Goal: Book appointment/travel/reservation

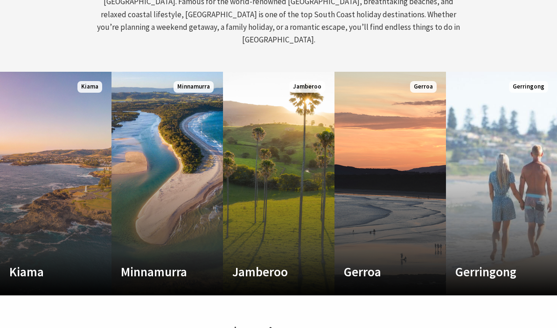
scroll to position [461, 0]
click at [487, 264] on h4 "Gerringong" at bounding box center [493, 271] width 76 height 15
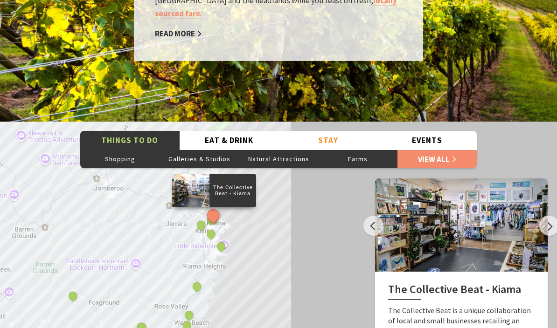
scroll to position [1490, 0]
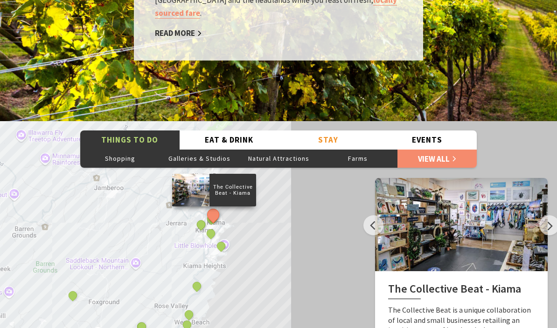
click at [276, 267] on div "The Collective Beat - Kiama Gerringong Heritage Museum Fern Street Gallery Will…" at bounding box center [278, 289] width 557 height 336
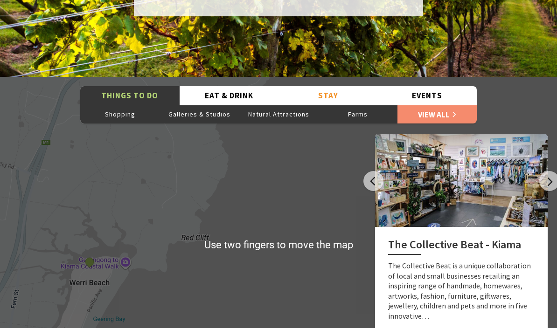
scroll to position [1534, 0]
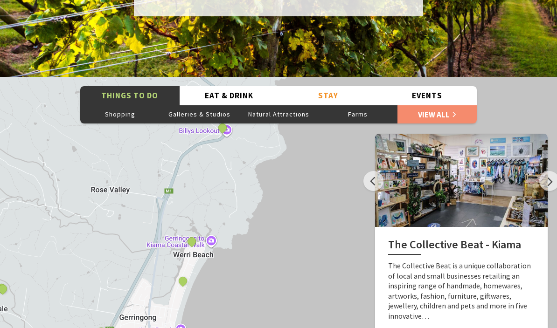
click at [349, 86] on button "Stay" at bounding box center [327, 95] width 99 height 19
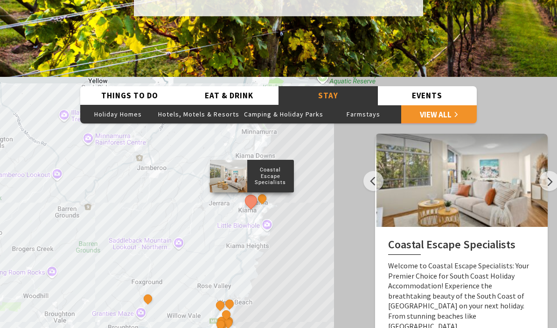
click at [183, 105] on button "Hotels, Motels & Resorts" at bounding box center [199, 114] width 86 height 19
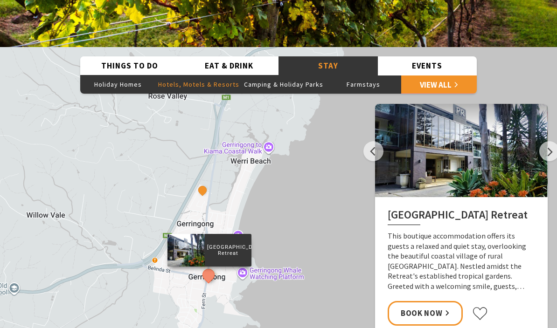
scroll to position [1564, 0]
click at [545, 141] on button "Next" at bounding box center [549, 151] width 20 height 20
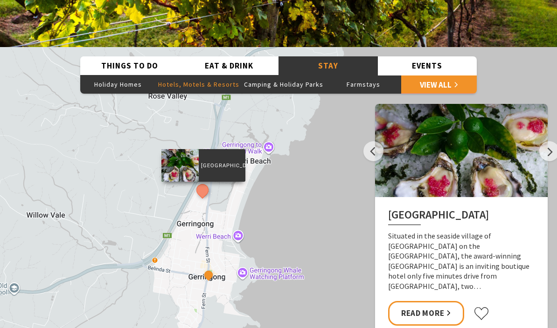
click at [546, 144] on button "Next" at bounding box center [549, 151] width 20 height 20
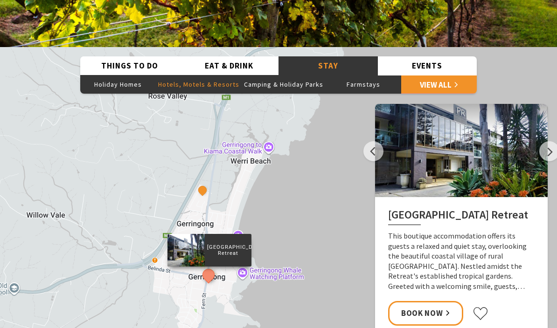
click at [440, 208] on h2 "Park Ridge Retreat" at bounding box center [461, 216] width 146 height 17
click at [436, 208] on h2 "Park Ridge Retreat" at bounding box center [461, 216] width 146 height 17
click at [461, 152] on div at bounding box center [461, 150] width 172 height 93
click at [378, 141] on button "Previous" at bounding box center [373, 151] width 20 height 20
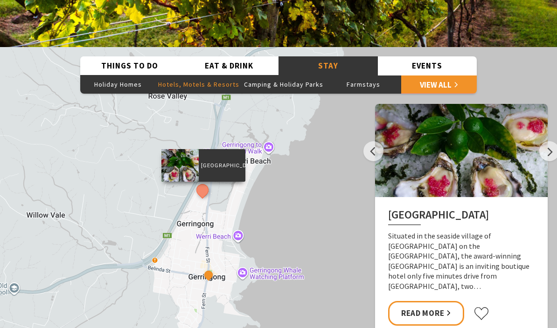
click at [421, 301] on link "Read More" at bounding box center [426, 313] width 76 height 25
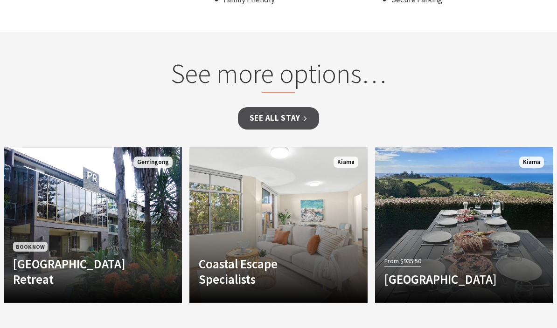
scroll to position [791, 0]
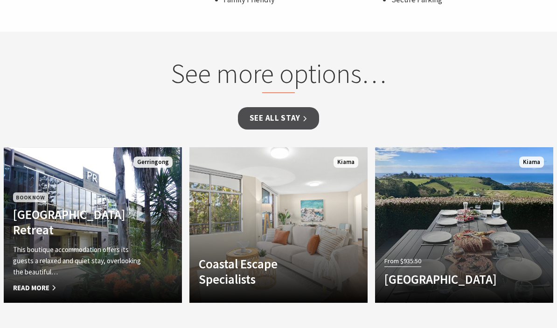
click at [27, 289] on span "Read More" at bounding box center [79, 288] width 133 height 11
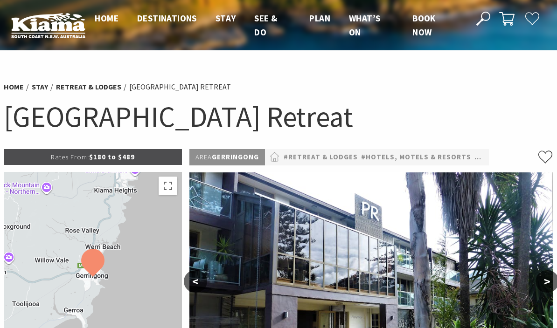
select select "3"
select select "2"
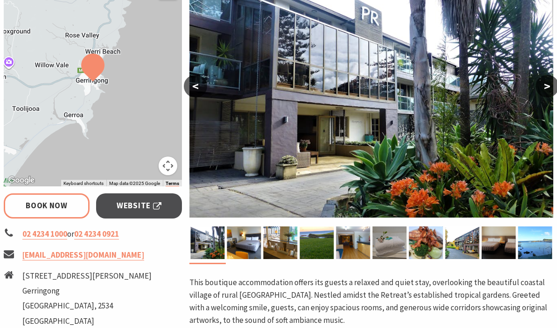
scroll to position [195, 0]
click at [545, 85] on button ">" at bounding box center [546, 86] width 23 height 22
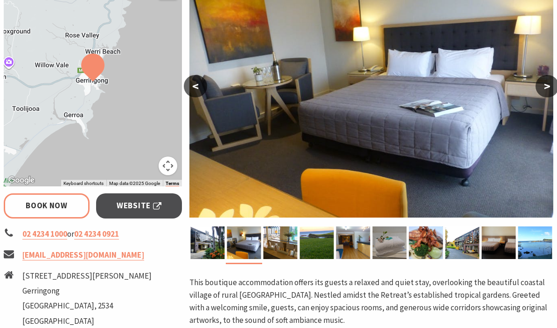
click at [548, 87] on button ">" at bounding box center [546, 86] width 23 height 22
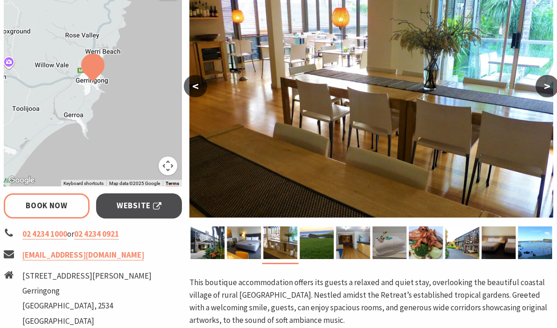
click at [549, 87] on button ">" at bounding box center [546, 86] width 23 height 22
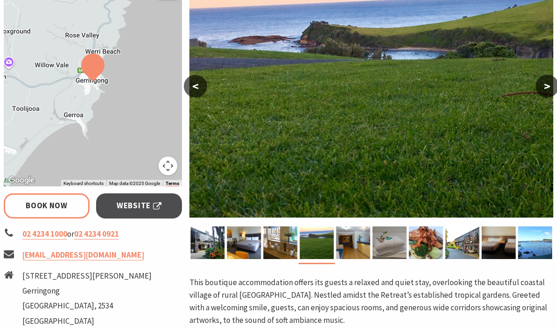
click at [550, 85] on button ">" at bounding box center [546, 86] width 23 height 22
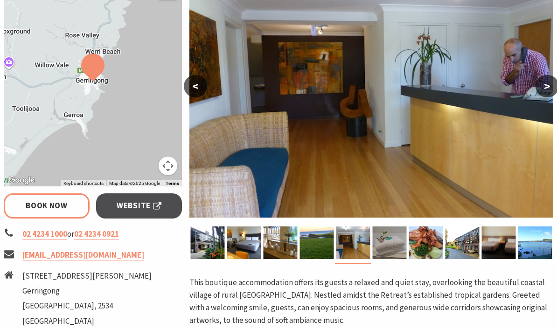
click at [551, 84] on button ">" at bounding box center [546, 86] width 23 height 22
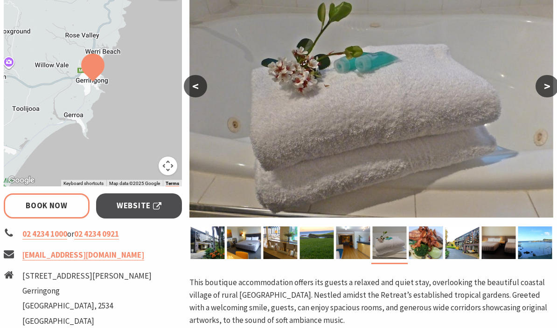
click at [551, 83] on button ">" at bounding box center [546, 86] width 23 height 22
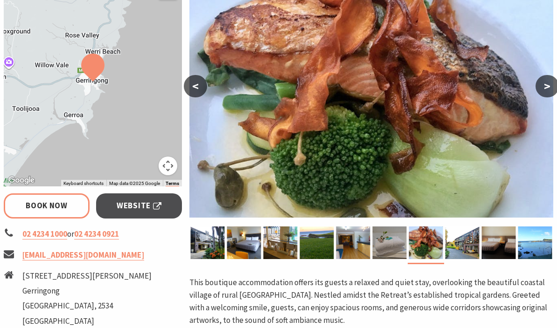
click at [550, 84] on button ">" at bounding box center [546, 86] width 23 height 22
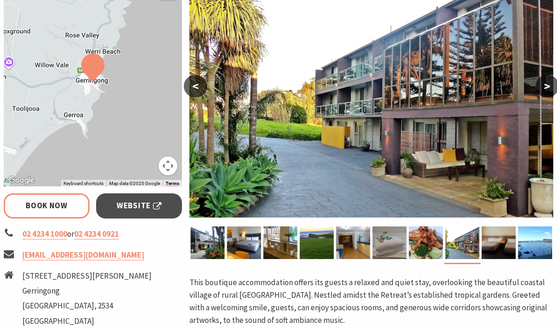
click at [549, 83] on button ">" at bounding box center [546, 86] width 23 height 22
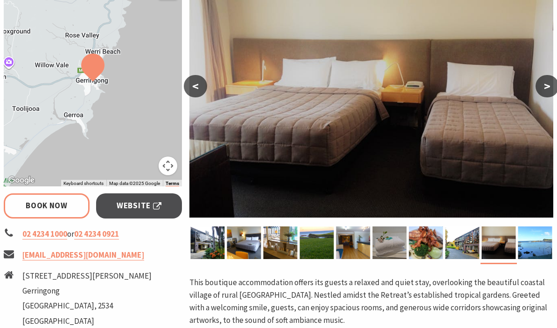
click at [548, 83] on button ">" at bounding box center [546, 86] width 23 height 22
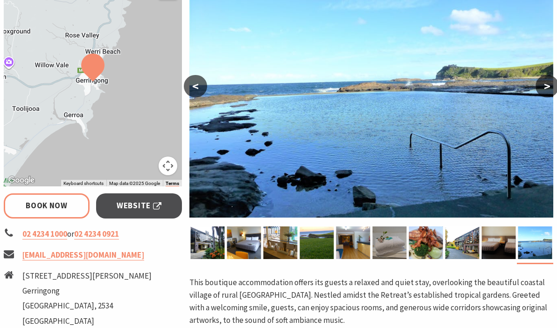
click at [549, 83] on button ">" at bounding box center [546, 86] width 23 height 22
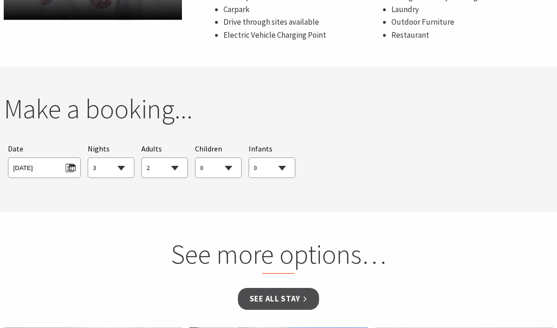
scroll to position [659, 0]
click at [118, 164] on select "1 2 3 4 5 6 7 8 9 10 11 12 13 14 15 16 17 18 19 20 21 22 23 24 25 26 27 28 29 30" at bounding box center [111, 168] width 46 height 21
click at [69, 166] on span "Sun 14/09/2025" at bounding box center [44, 166] width 62 height 13
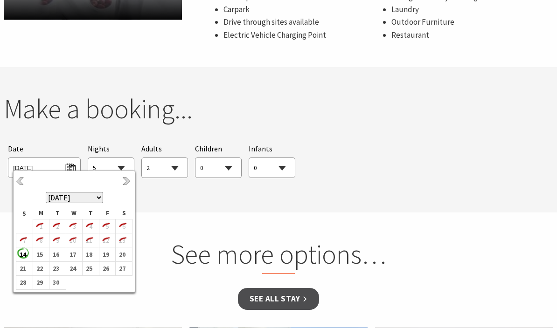
click at [123, 189] on th "September 2025 October 2025 November 2025 December 2025 January 2026 February 2…" at bounding box center [74, 190] width 116 height 34
click at [125, 182] on link "Next" at bounding box center [127, 182] width 10 height 10
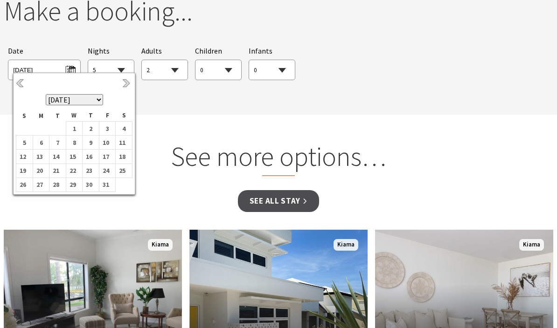
scroll to position [738, 0]
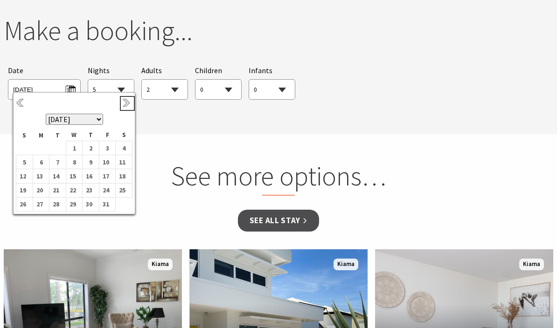
click at [124, 102] on link "Next" at bounding box center [127, 103] width 10 height 10
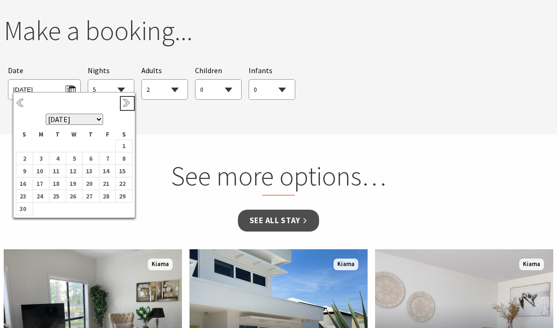
click at [124, 105] on link "Next" at bounding box center [127, 103] width 10 height 10
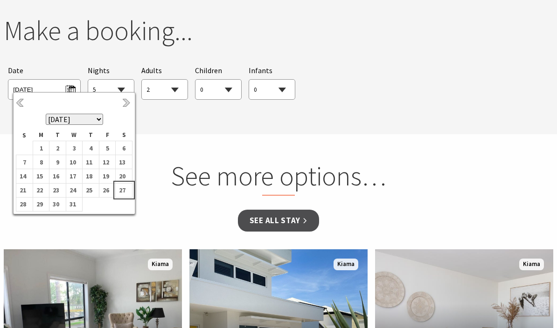
click at [117, 191] on b "27" at bounding box center [122, 190] width 12 height 12
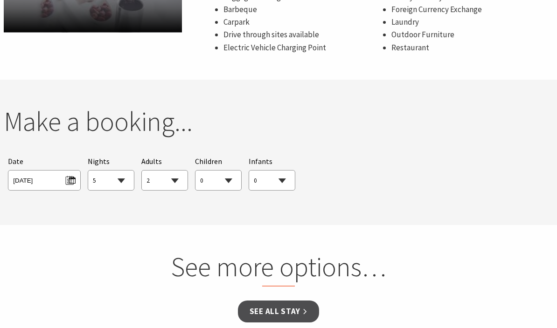
scroll to position [648, 0]
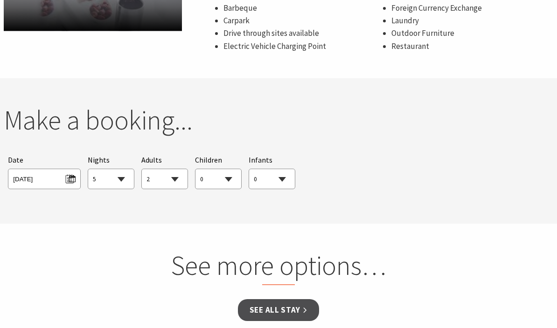
click at [120, 178] on select "1 2 3 4 5 6 7 8 9 10 11 12 13 14 15 16 17 18 19 20 21 22 23 24 25 26 27 28 29 30" at bounding box center [111, 180] width 46 height 21
select select "6"
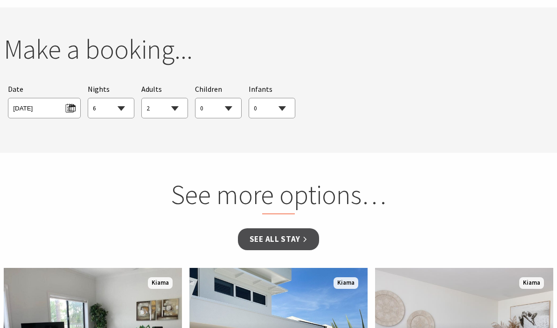
scroll to position [749, 0]
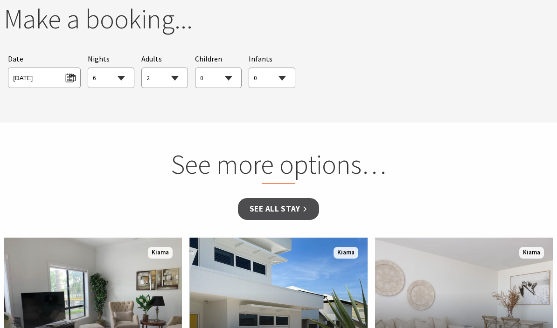
click at [260, 208] on link "See all Stay" at bounding box center [278, 210] width 81 height 22
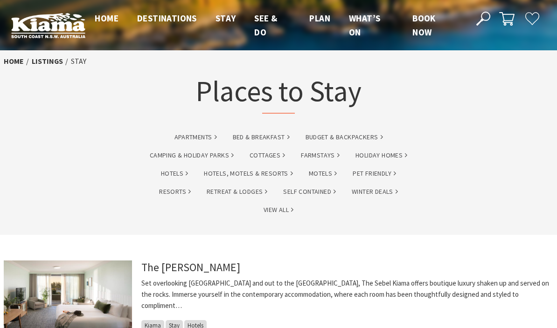
click at [217, 174] on link "Hotels, Motels & Resorts" at bounding box center [248, 173] width 89 height 11
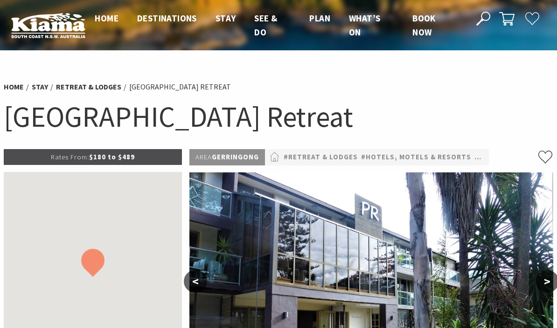
select select "6"
select select "2"
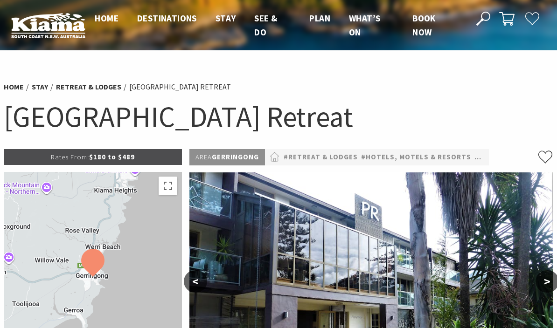
scroll to position [7, 0]
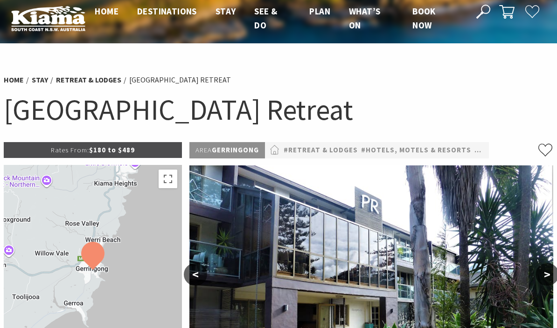
click at [241, 152] on p "Area Gerringong" at bounding box center [227, 150] width 76 height 16
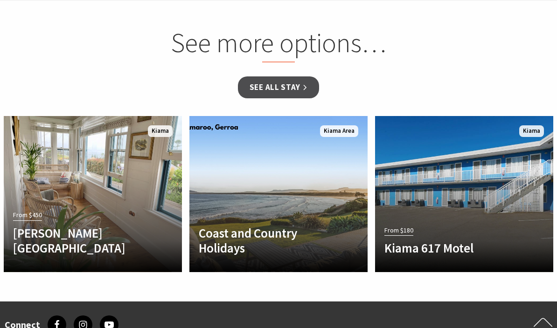
scroll to position [870, 0]
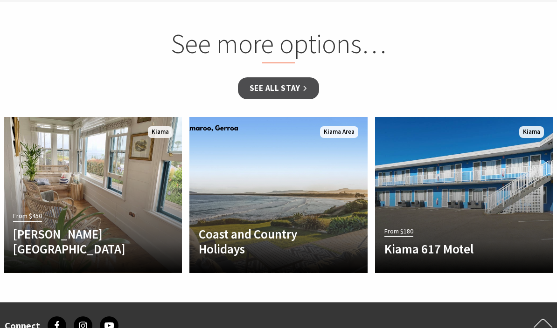
click at [275, 90] on link "See all Stay" at bounding box center [278, 88] width 81 height 22
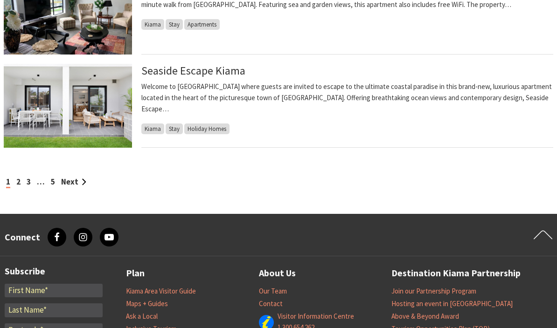
scroll to position [1040, 0]
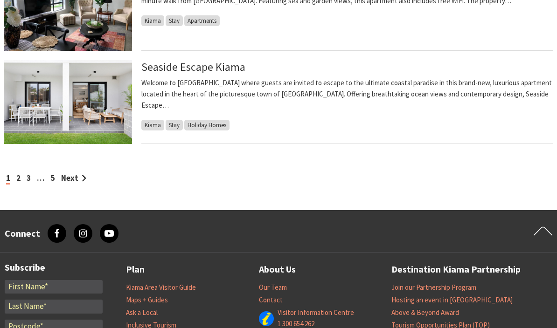
click at [68, 180] on link "Next" at bounding box center [73, 178] width 25 height 10
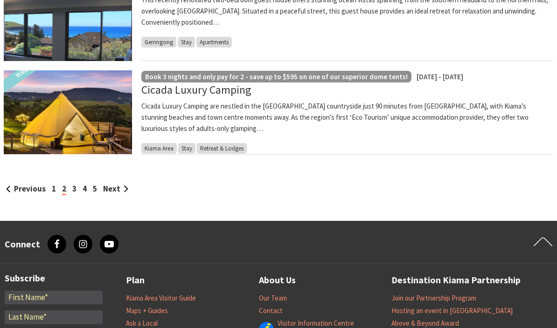
scroll to position [1031, 0]
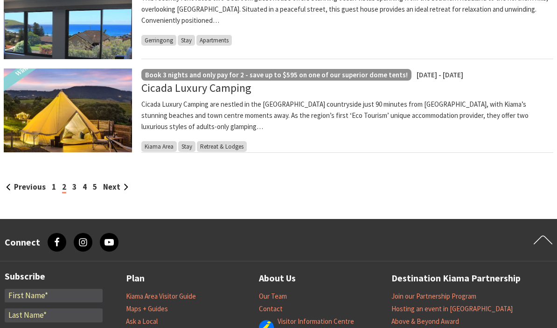
click at [110, 187] on link "Next" at bounding box center [115, 187] width 25 height 10
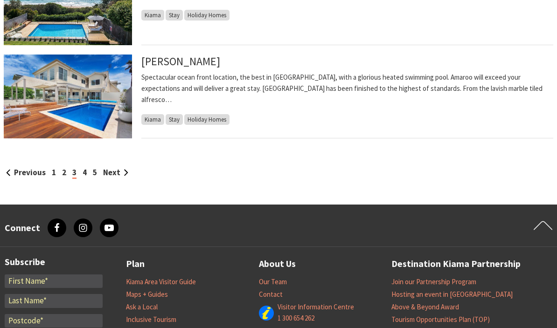
scroll to position [1061, 0]
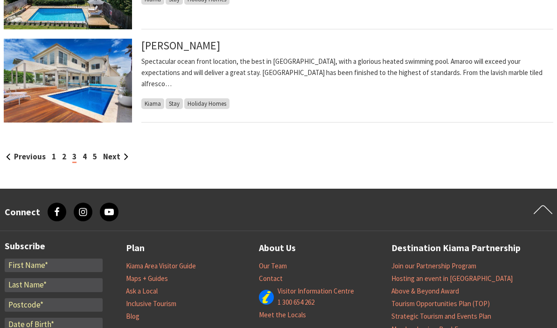
click at [113, 159] on link "Next" at bounding box center [115, 157] width 25 height 10
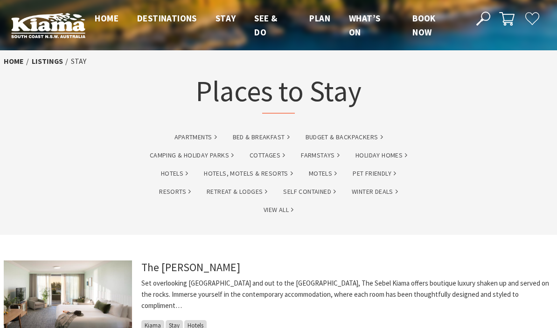
scroll to position [1080, 0]
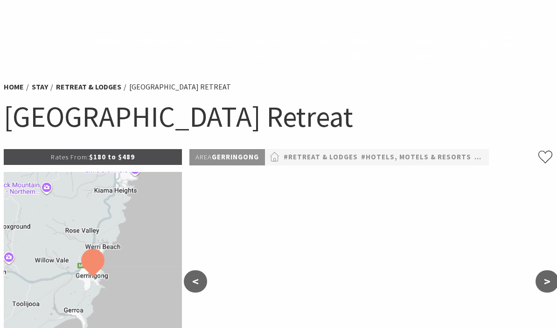
select select "6"
select select "2"
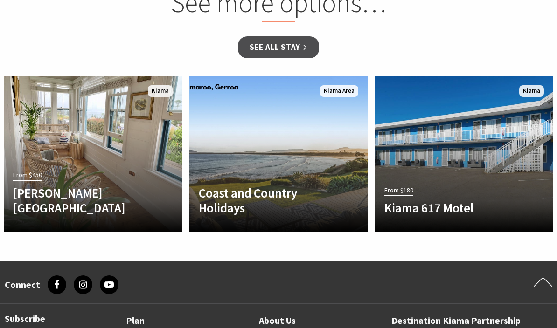
scroll to position [911, 0]
